Goal: Information Seeking & Learning: Learn about a topic

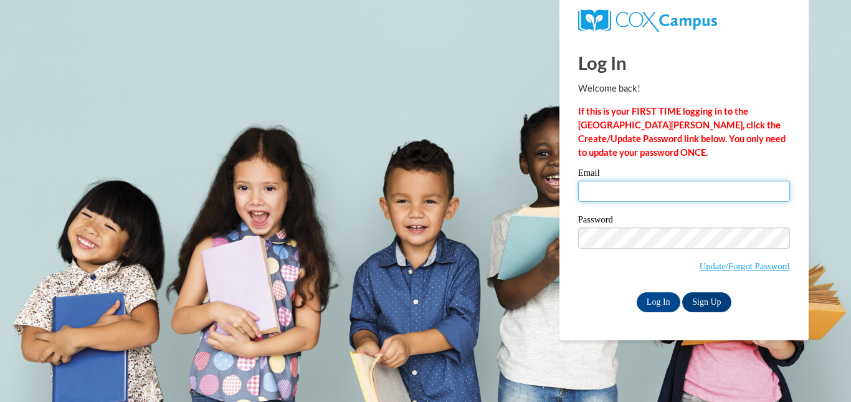
click at [652, 193] on input "Email" at bounding box center [684, 191] width 212 height 21
type input "bburleson@ccknoxville.com"
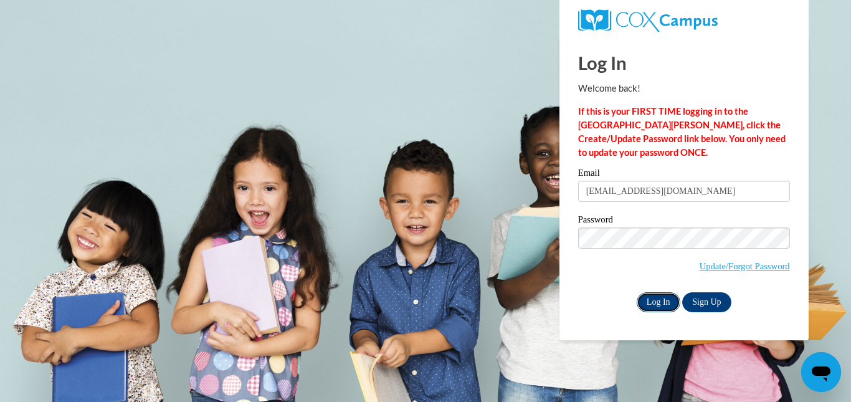
click at [657, 297] on input "Log In" at bounding box center [659, 302] width 44 height 20
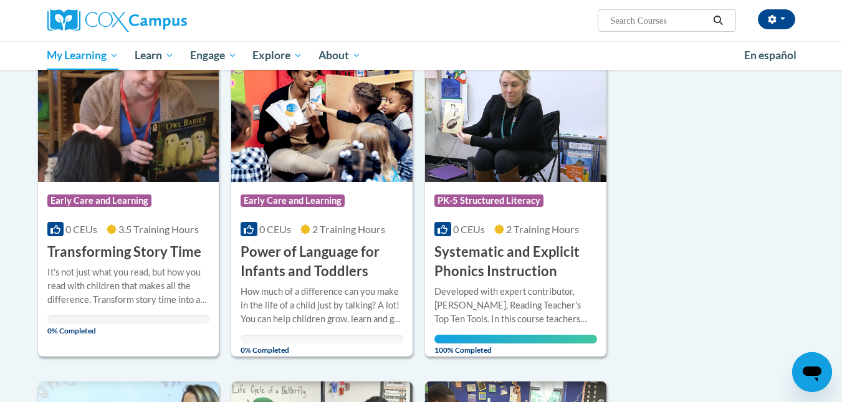
scroll to position [174, 0]
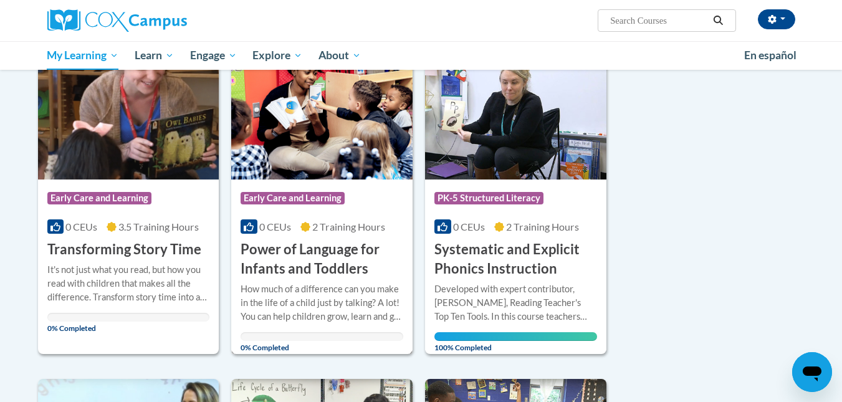
click at [303, 278] on div "More Info Open How much of a difference can you make in the life of a child jus…" at bounding box center [321, 314] width 181 height 72
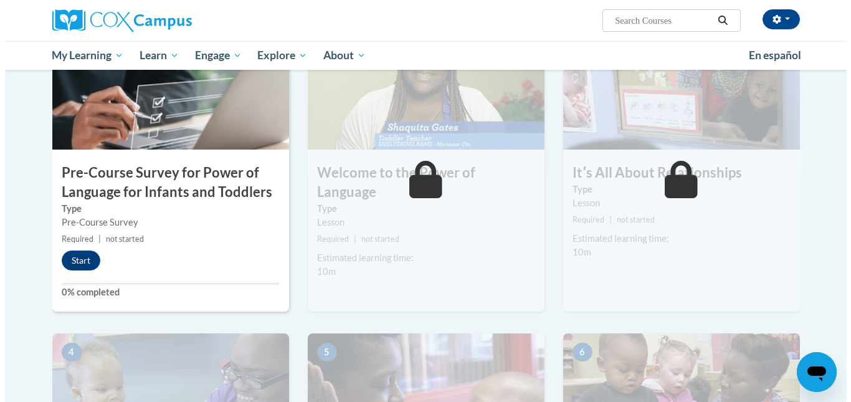
scroll to position [330, 0]
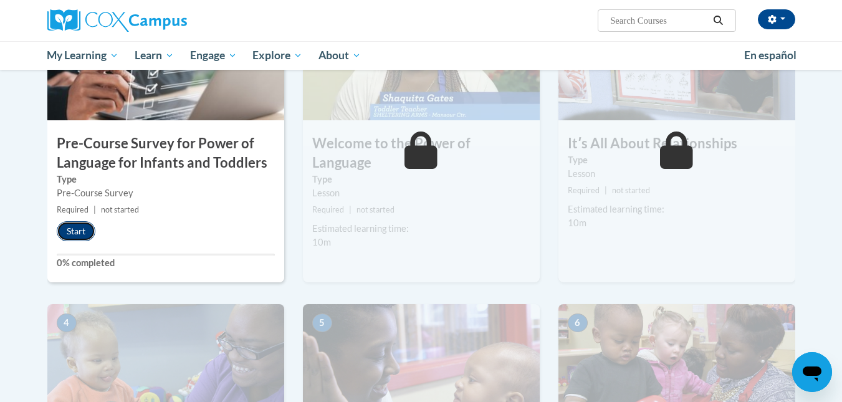
click at [80, 226] on button "Start" at bounding box center [76, 231] width 39 height 20
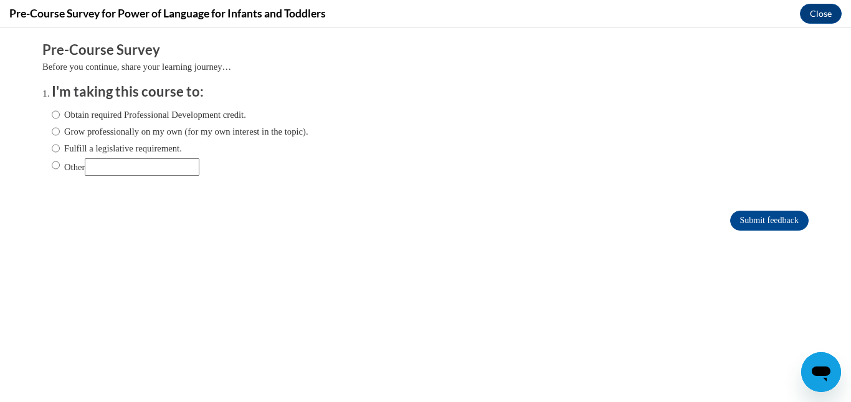
scroll to position [0, 0]
click at [52, 116] on input "Obtain required Professional Development credit." at bounding box center [56, 115] width 8 height 14
radio input "true"
click at [735, 222] on input "Submit feedback" at bounding box center [769, 221] width 78 height 20
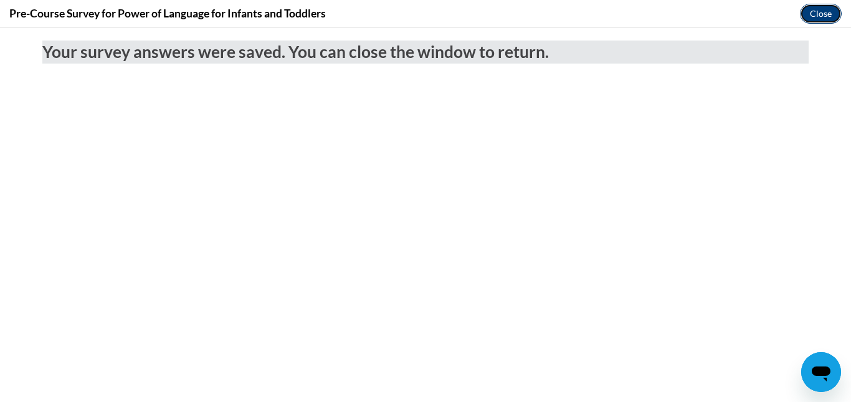
click at [829, 14] on button "Close" at bounding box center [821, 14] width 42 height 20
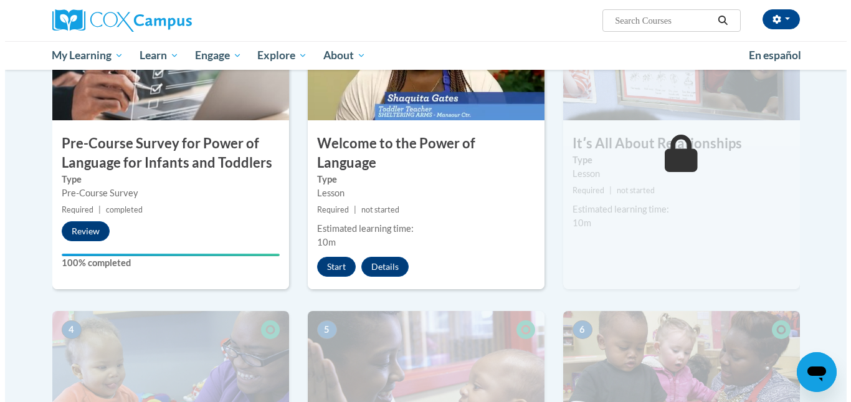
scroll to position [241, 0]
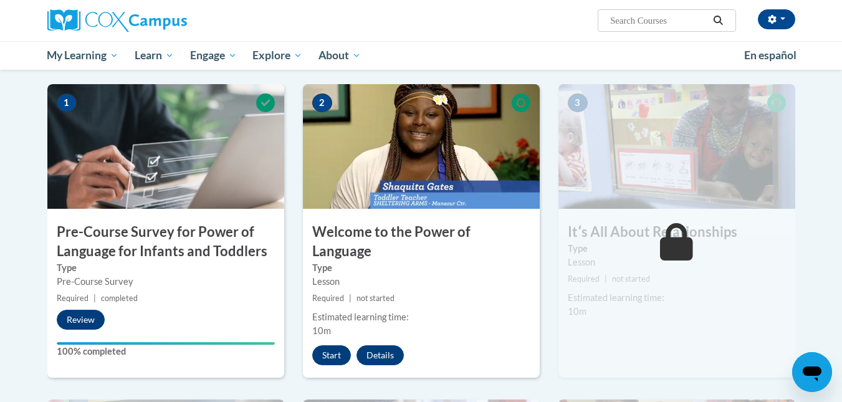
click at [189, 316] on div "1 Pre-Course Survey for Power of Language for Infants and Toddlers Type Pre-Cou…" at bounding box center [165, 230] width 237 height 293
click at [85, 315] on button "Review" at bounding box center [81, 320] width 48 height 20
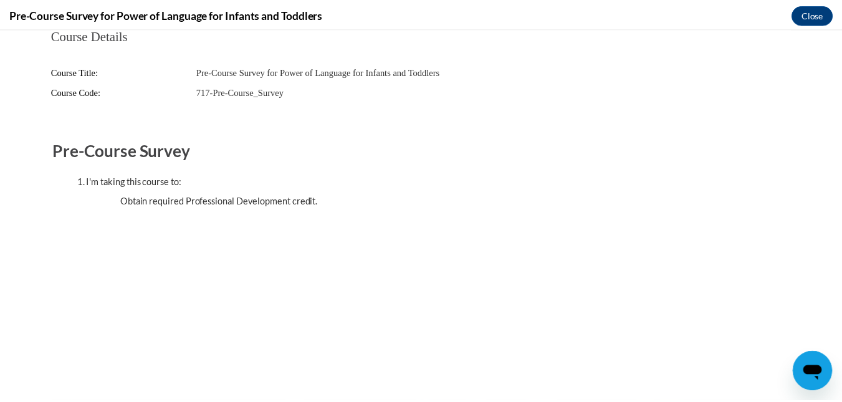
scroll to position [0, 0]
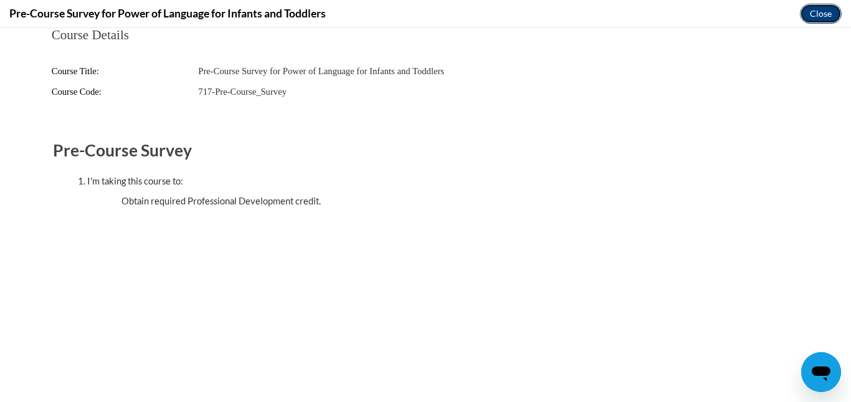
click at [820, 14] on button "Close" at bounding box center [821, 14] width 42 height 20
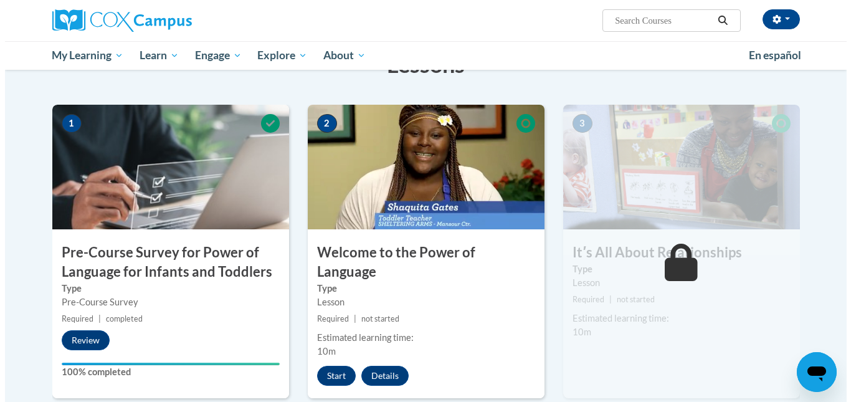
scroll to position [218, 0]
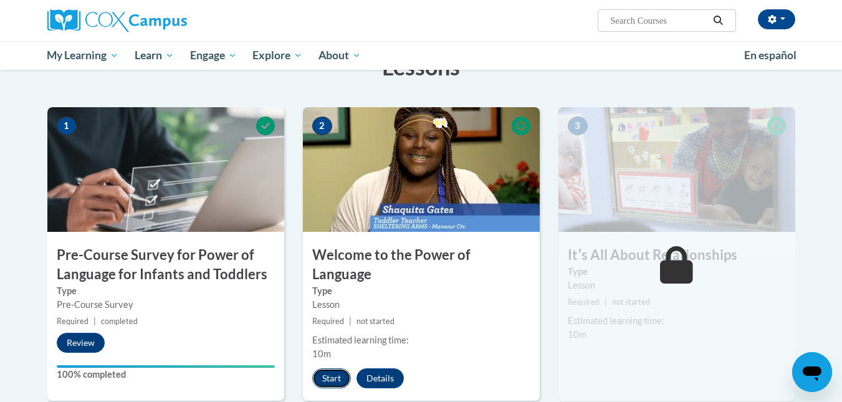
click at [337, 368] on button "Start" at bounding box center [331, 378] width 39 height 20
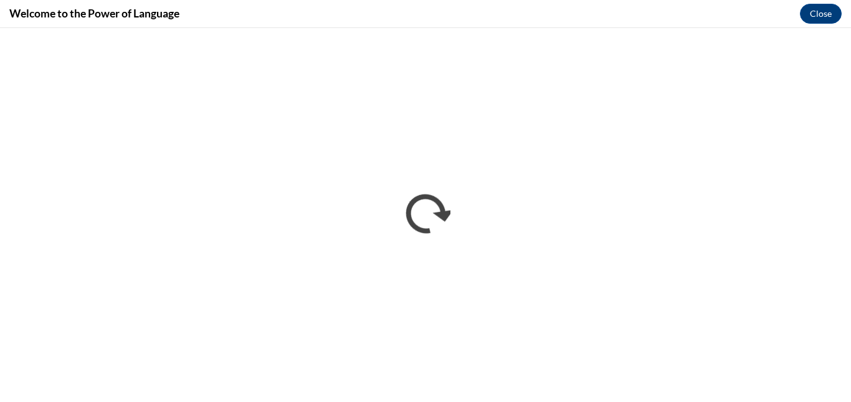
scroll to position [0, 0]
